Goal: Information Seeking & Learning: Learn about a topic

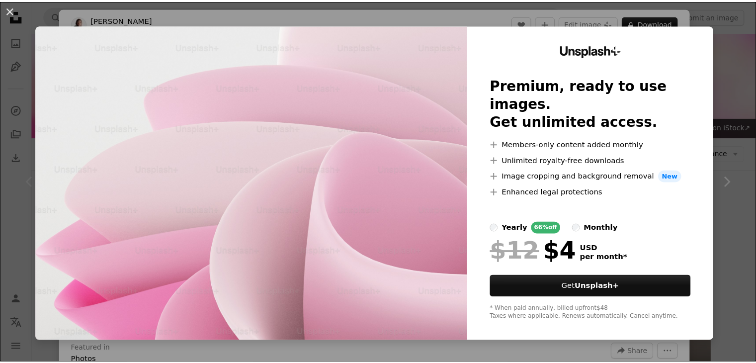
scroll to position [149, 0]
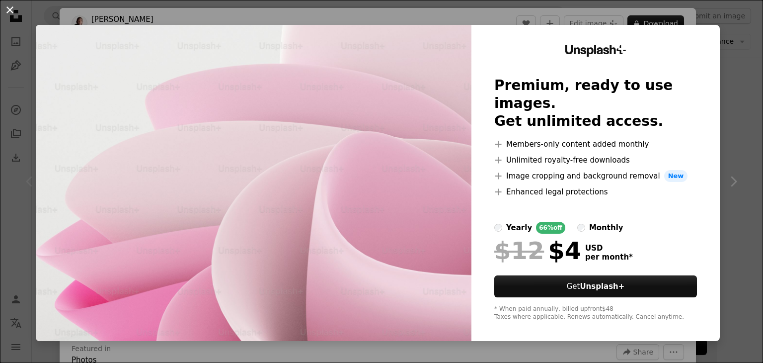
click at [7, 10] on button "An X shape" at bounding box center [10, 10] width 12 height 12
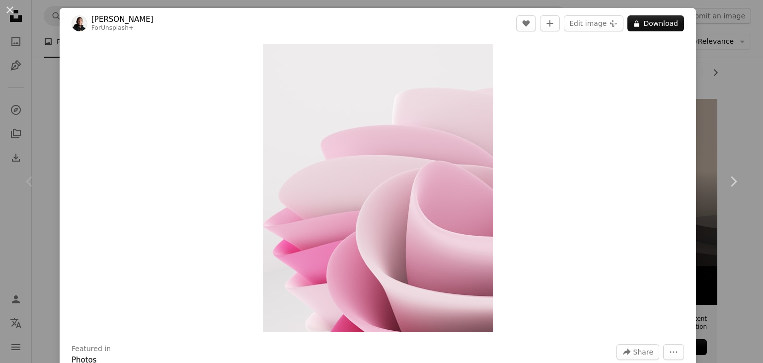
click at [710, 38] on div "An X shape Chevron left Chevron right Philip Oroni For Unsplash+ A heart A plus…" at bounding box center [381, 181] width 763 height 363
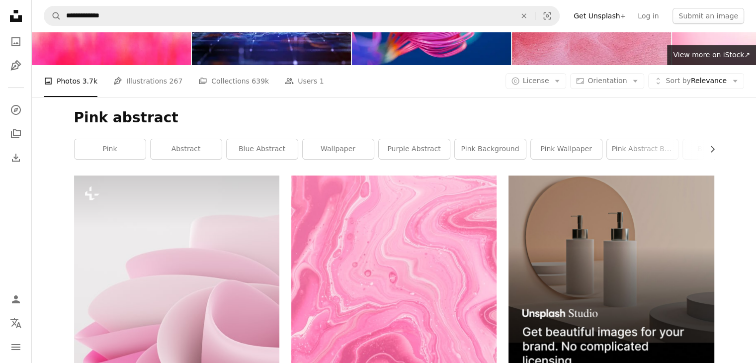
scroll to position [199, 0]
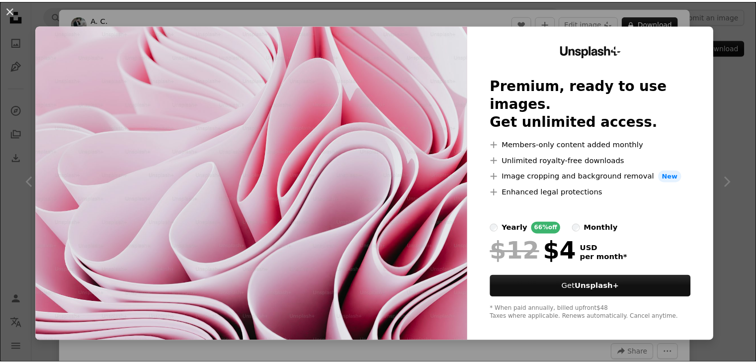
scroll to position [1342, 0]
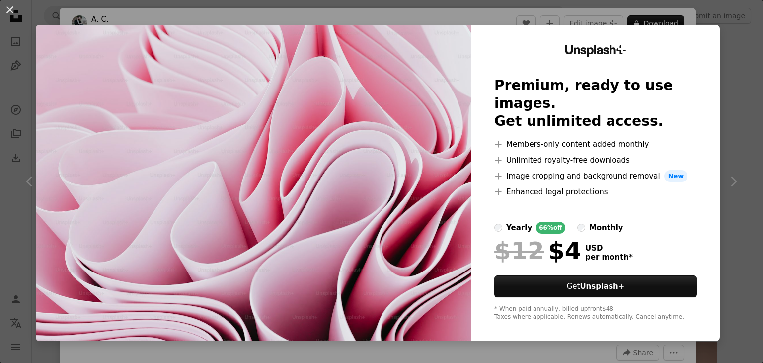
click at [714, 59] on div "An X shape Unsplash+ Premium, ready to use images. Get unlimited access. A plus…" at bounding box center [381, 181] width 763 height 363
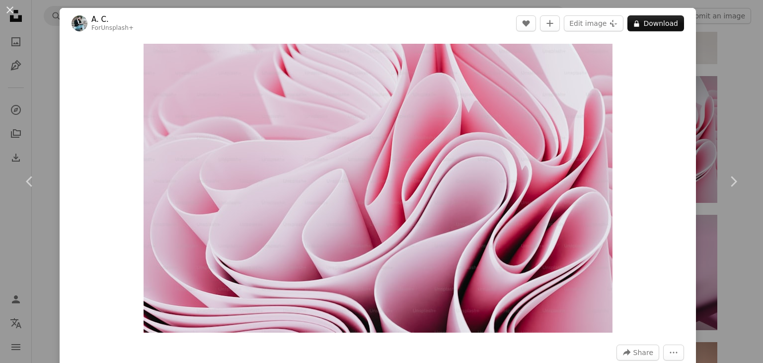
click at [723, 67] on div "An X shape Chevron left Chevron right A. C. For Unsplash+ A heart A plus sign E…" at bounding box center [381, 181] width 763 height 363
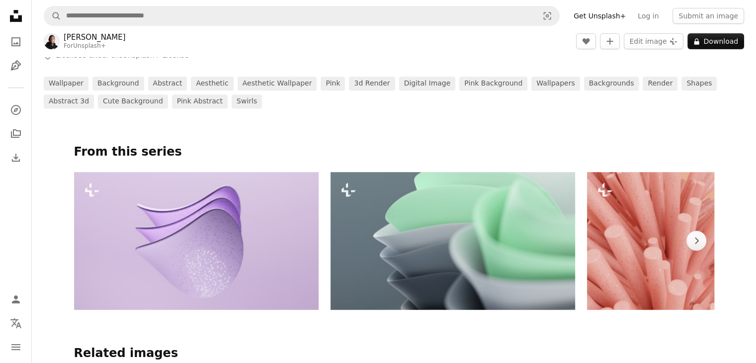
scroll to position [58, 0]
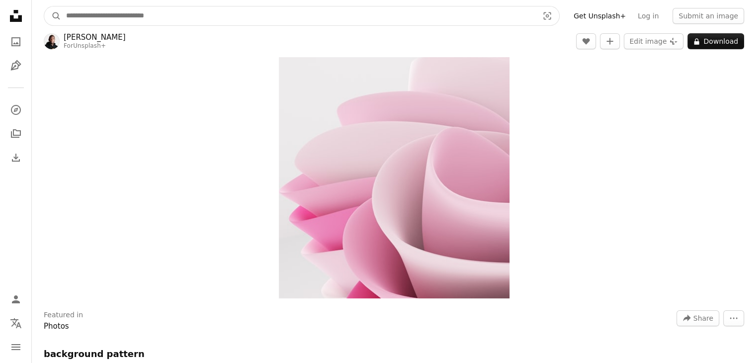
click at [133, 20] on input "Find visuals sitewide" at bounding box center [298, 15] width 474 height 19
type input "**********"
click at [44, 6] on button "A magnifying glass" at bounding box center [52, 15] width 17 height 19
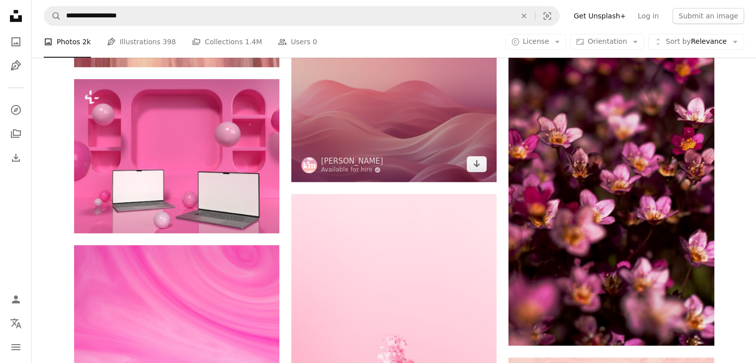
scroll to position [493, 0]
